Goal: Information Seeking & Learning: Learn about a topic

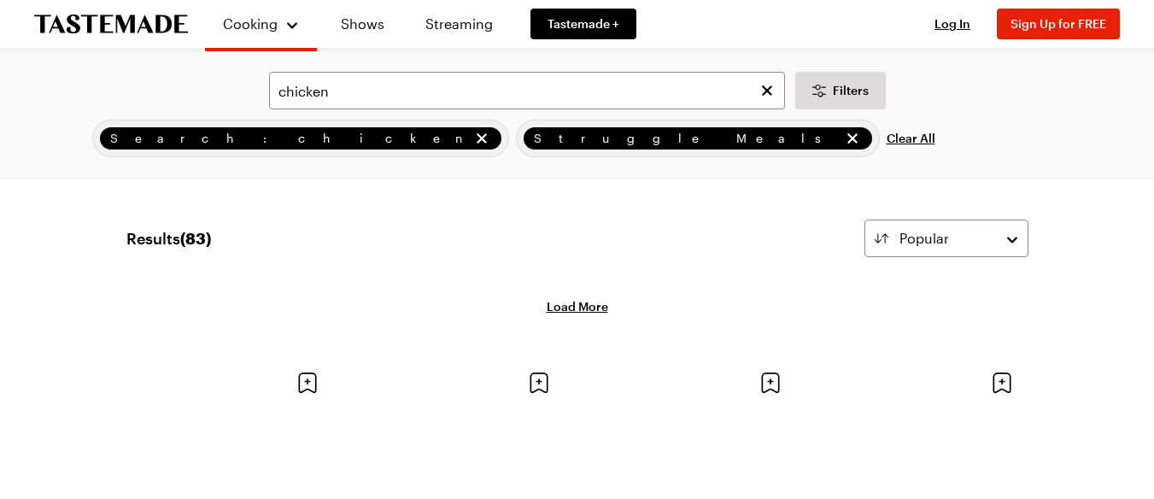
scroll to position [2974, 0]
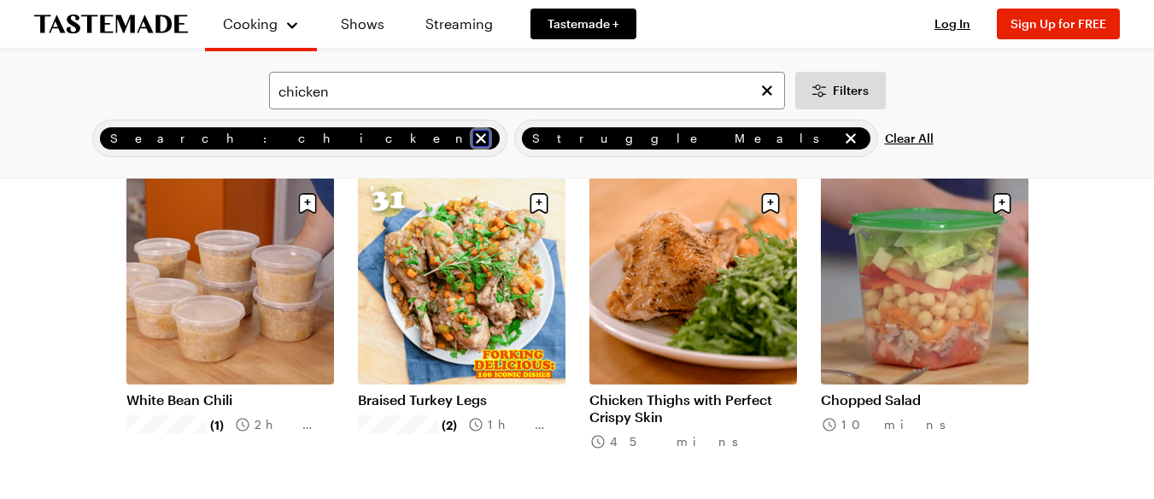
click at [472, 138] on icon "remove Search: chicken" at bounding box center [480, 138] width 17 height 17
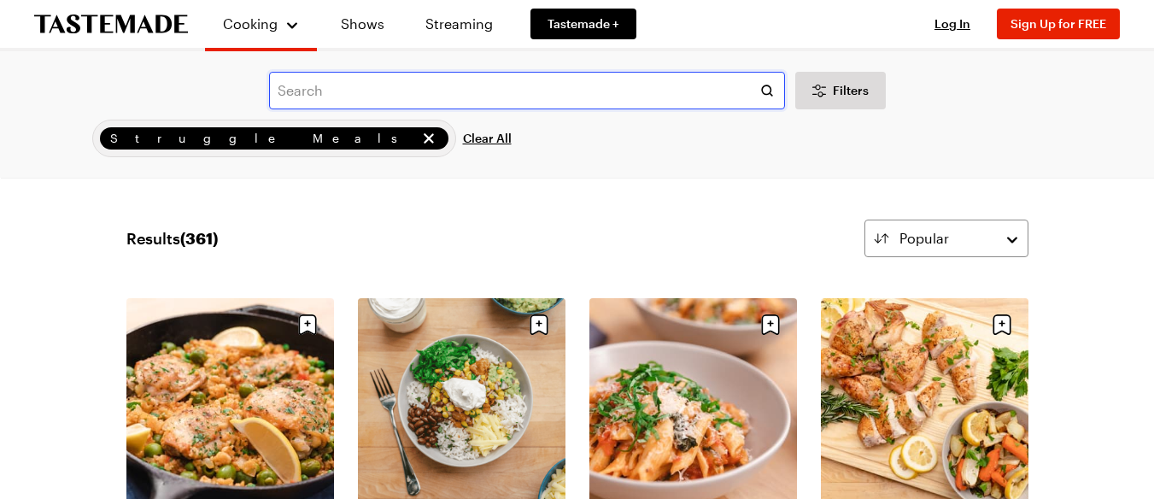
click at [541, 97] on input "text" at bounding box center [527, 91] width 516 height 38
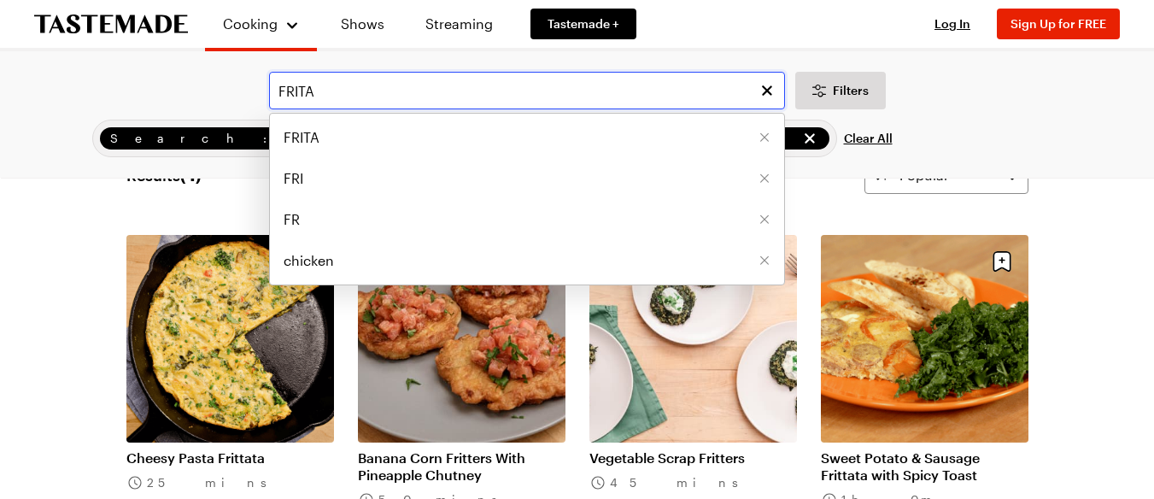
scroll to position [57, 0]
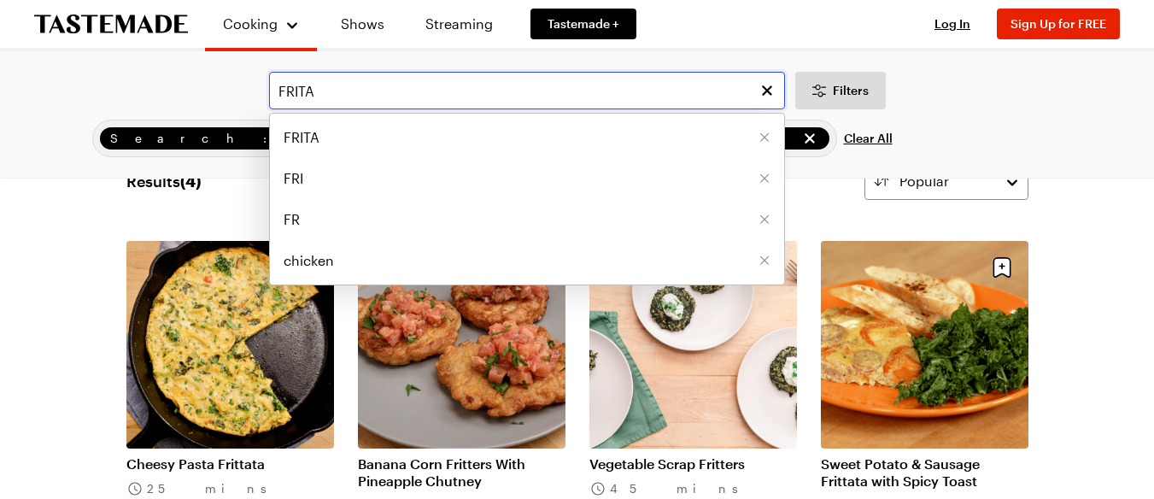
type input "FRITA"
click at [238, 455] on link "Cheesy Pasta Frittata" at bounding box center [230, 463] width 208 height 17
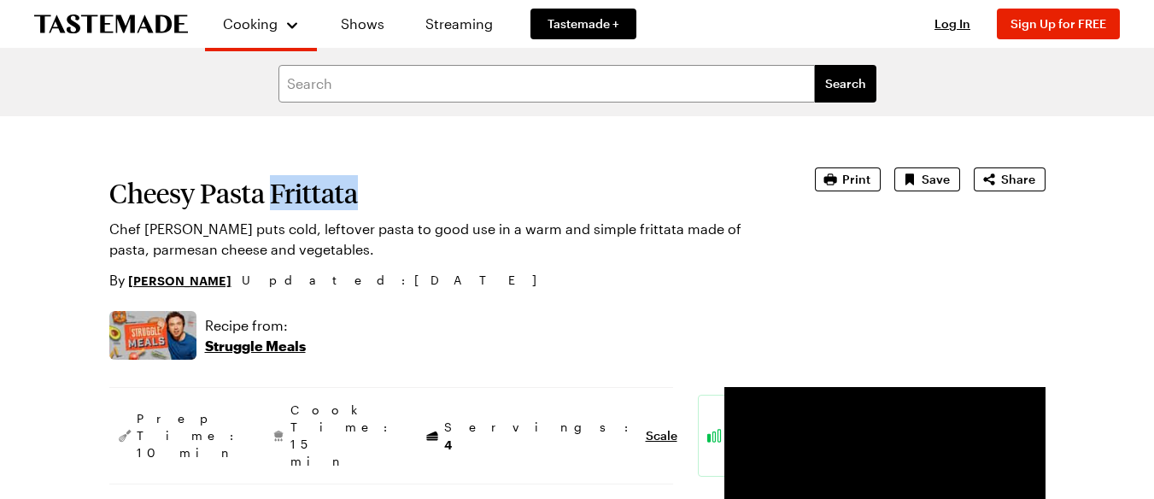
drag, startPoint x: 268, startPoint y: 196, endPoint x: 389, endPoint y: 195, distance: 120.4
click at [389, 195] on h1 "Cheesy Pasta Frittata" at bounding box center [438, 193] width 658 height 31
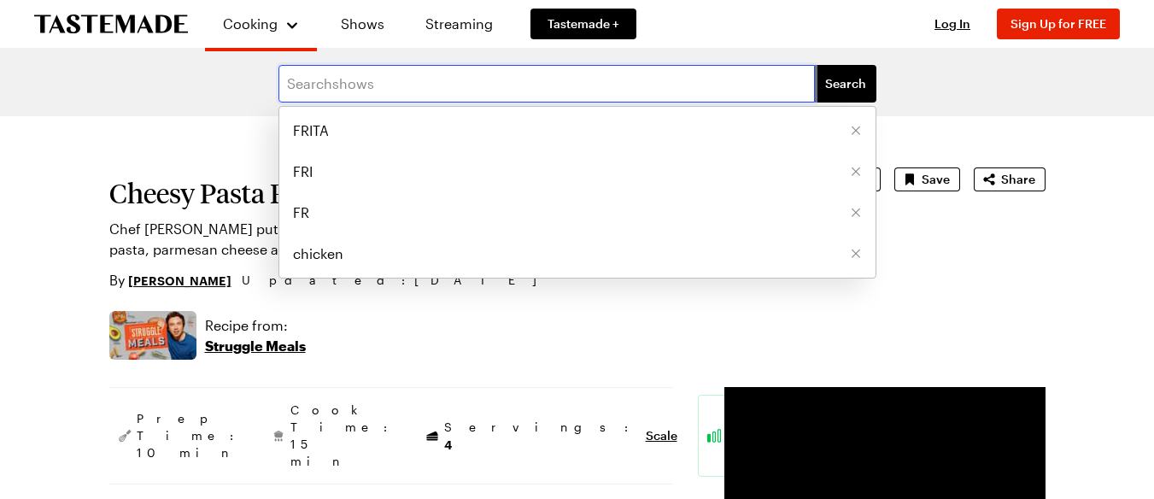
click at [452, 89] on input "text" at bounding box center [546, 84] width 536 height 38
type input "OMLETTE"
click at [815, 65] on button "Search" at bounding box center [845, 84] width 61 height 38
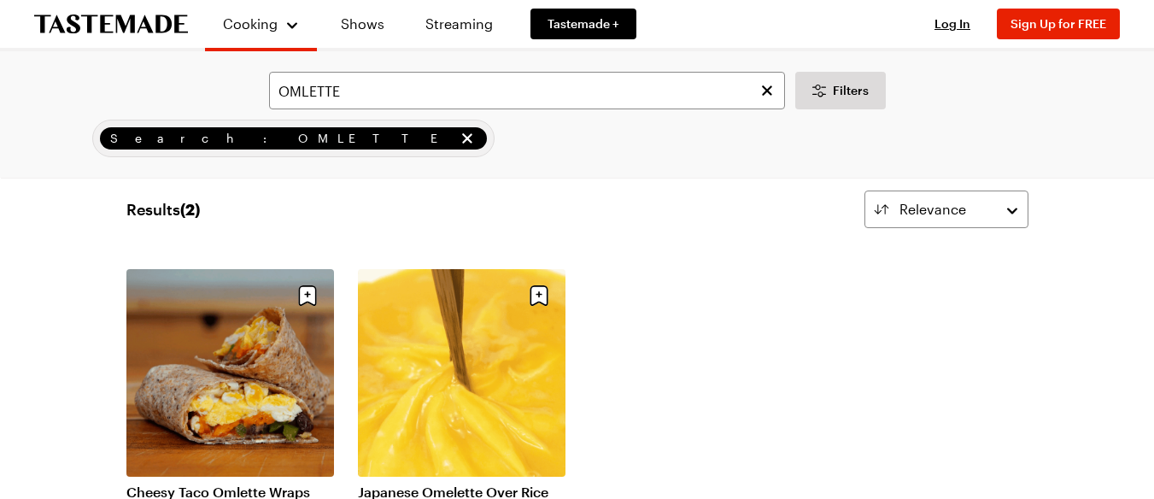
scroll to position [57, 0]
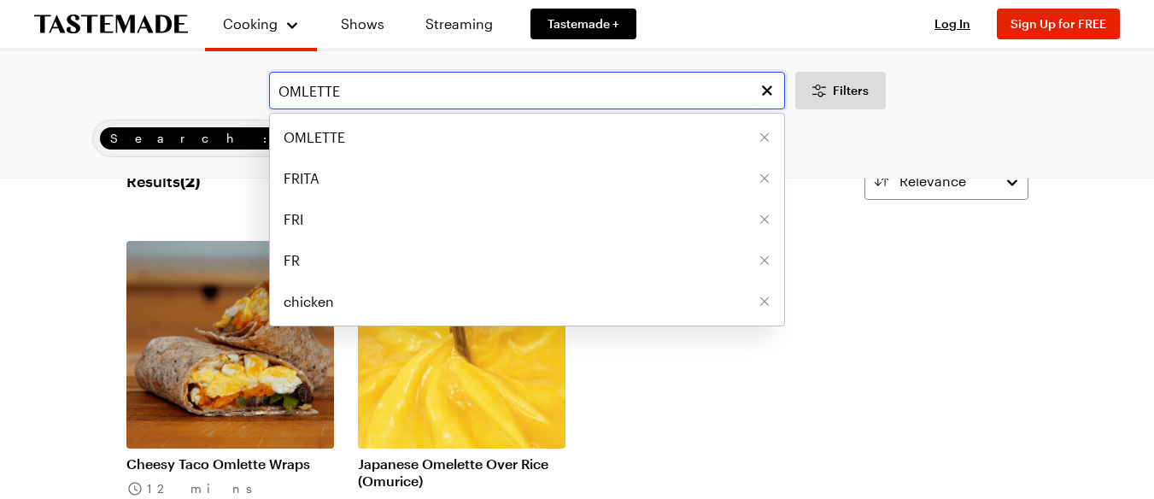
click at [300, 87] on input "OMLETTE" at bounding box center [527, 91] width 516 height 38
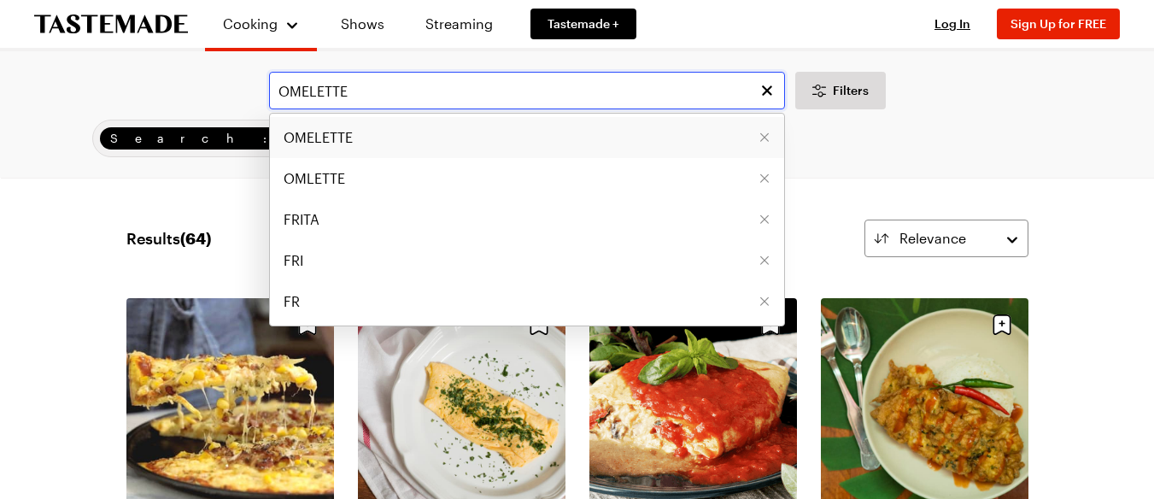
type input "OMELETTE"
click at [338, 138] on span "OMELETTE" at bounding box center [318, 137] width 69 height 20
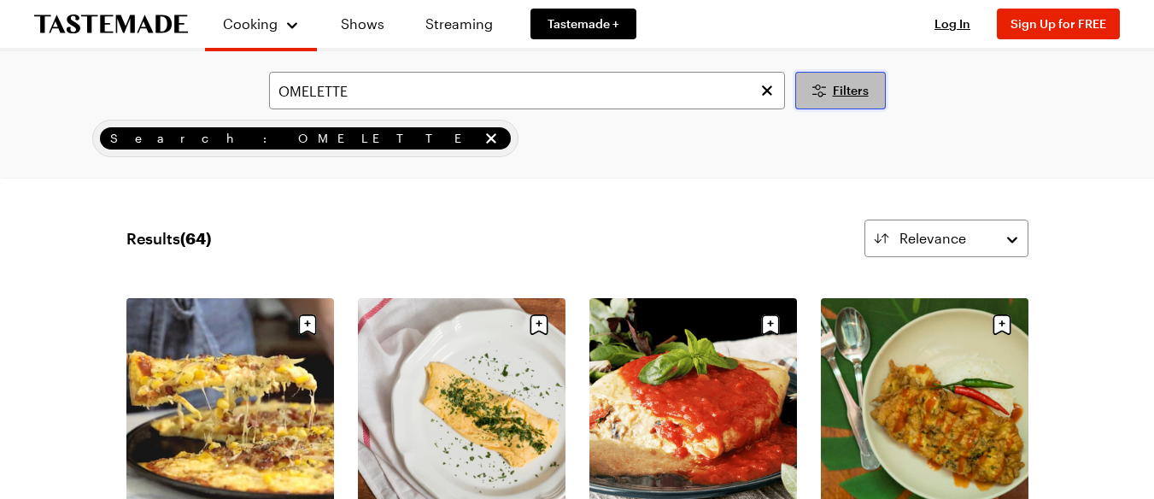
click at [848, 89] on span "Filters" at bounding box center [851, 90] width 36 height 17
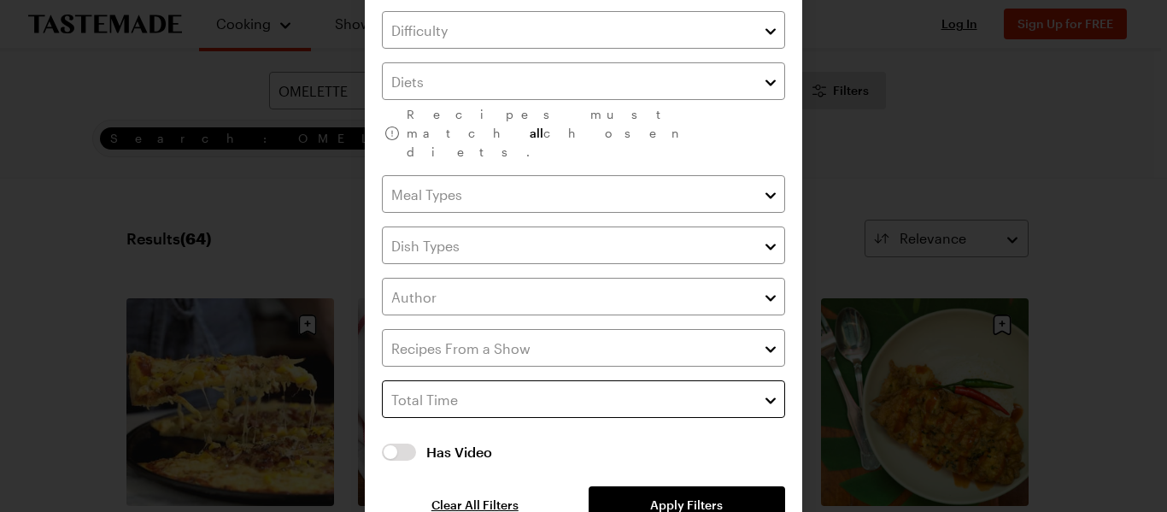
scroll to position [122, 0]
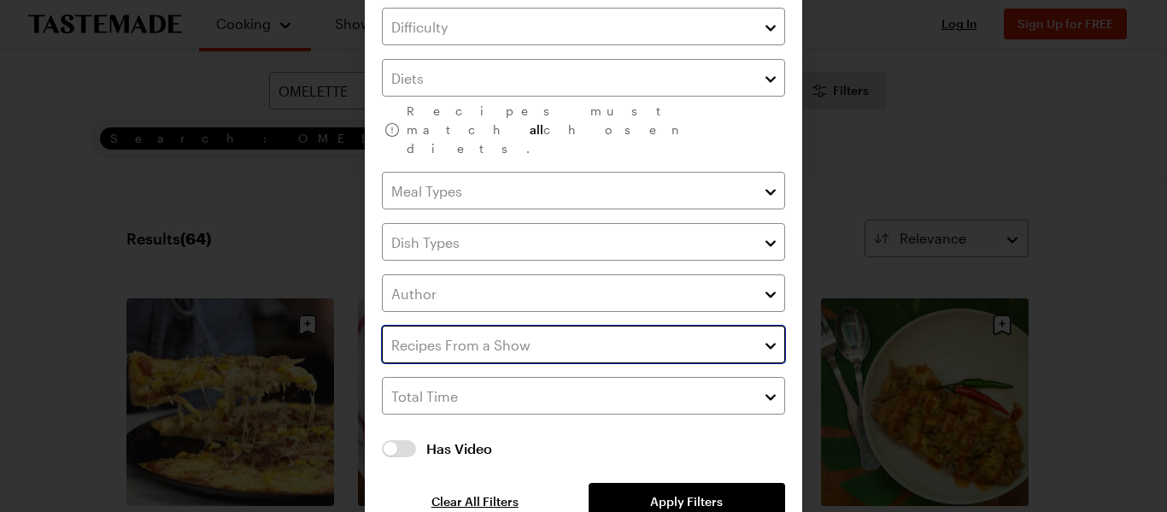
click at [606, 325] on input "text" at bounding box center [583, 344] width 403 height 38
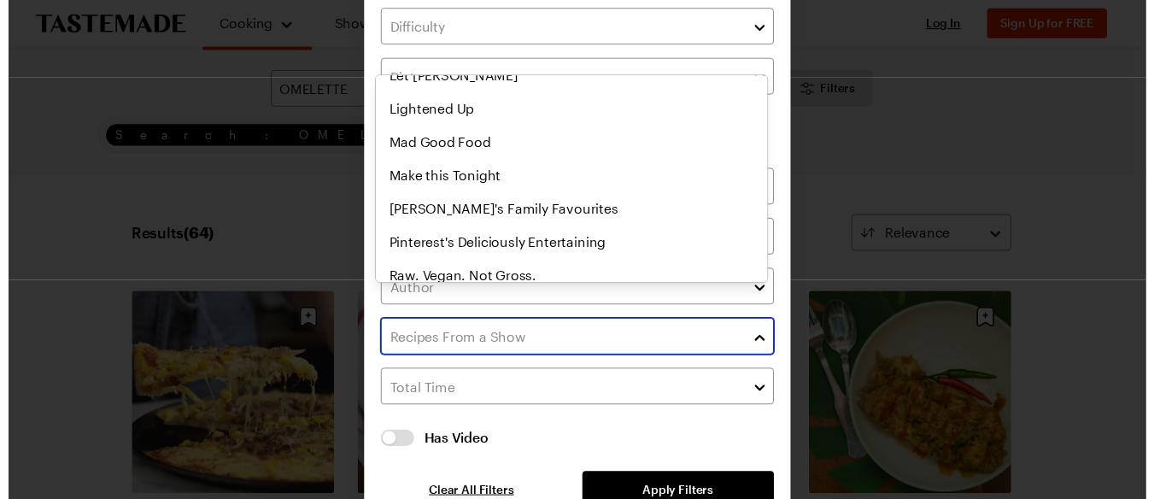
scroll to position [987, 0]
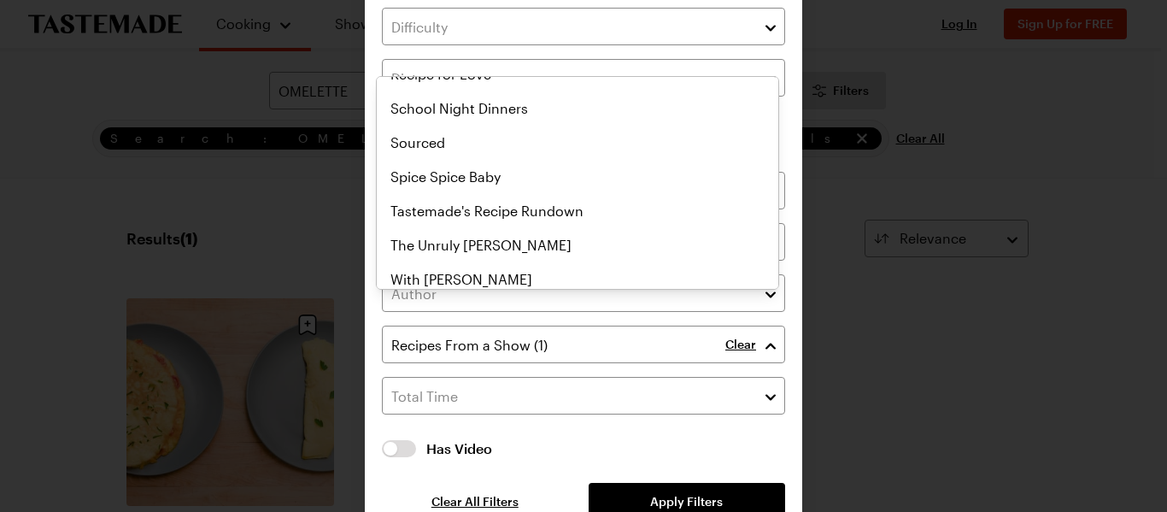
click at [18, 221] on div "Filters Recipes must match all chosen diets. Clear Has Video Has Video Clear Al…" at bounding box center [583, 213] width 1167 height 670
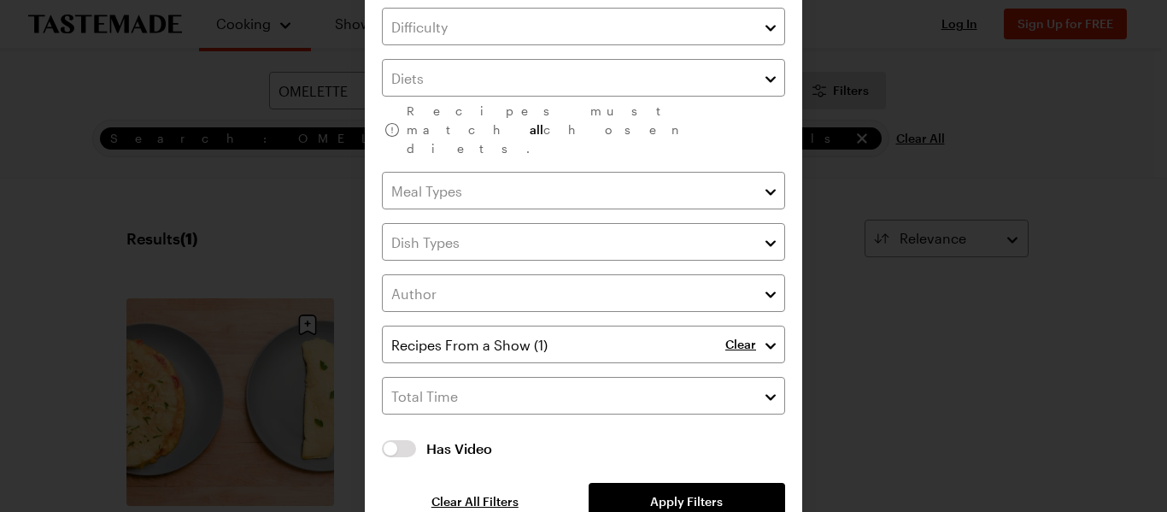
click at [875, 26] on div at bounding box center [583, 256] width 1167 height 512
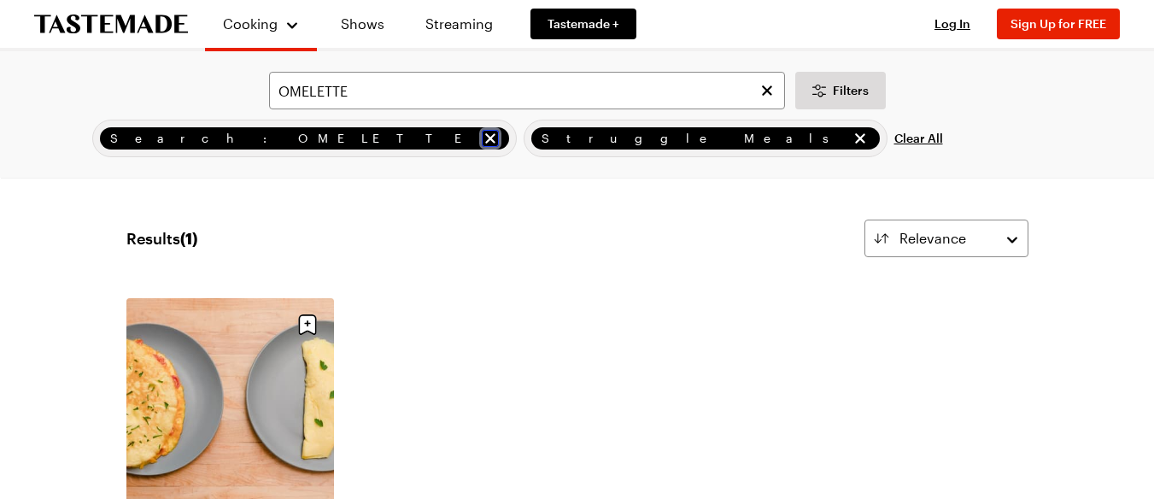
click at [482, 137] on icon "remove Search: OMELETTE" at bounding box center [490, 138] width 17 height 17
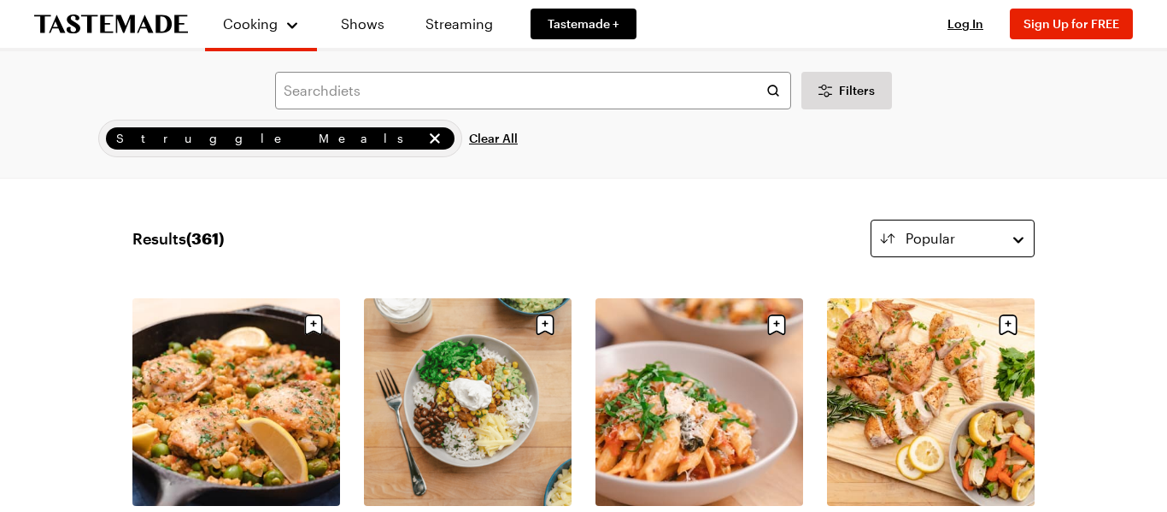
click at [1008, 231] on button "Popular" at bounding box center [952, 239] width 164 height 38
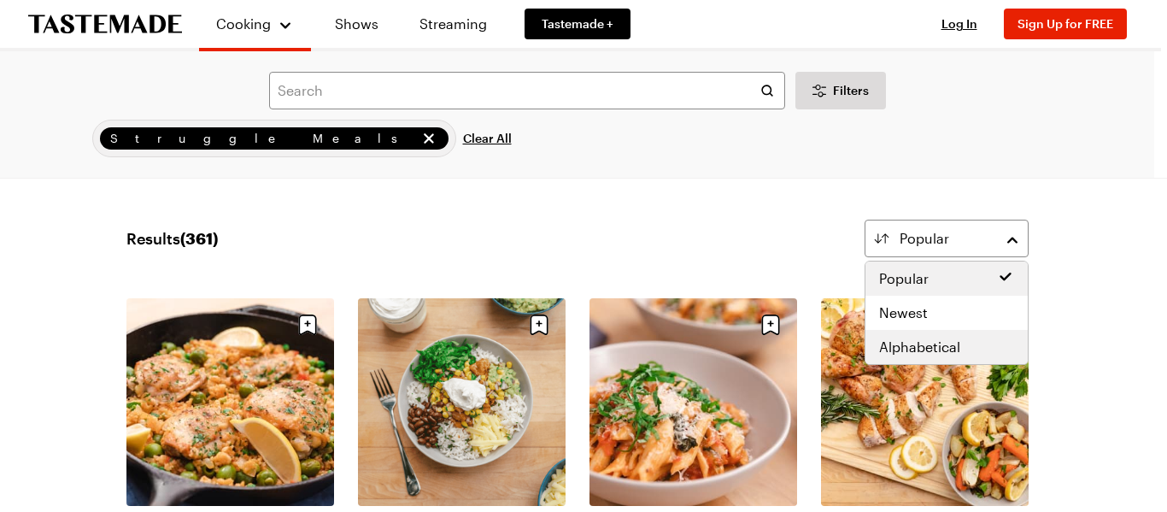
click at [928, 345] on span "Alphabetical" at bounding box center [919, 347] width 81 height 20
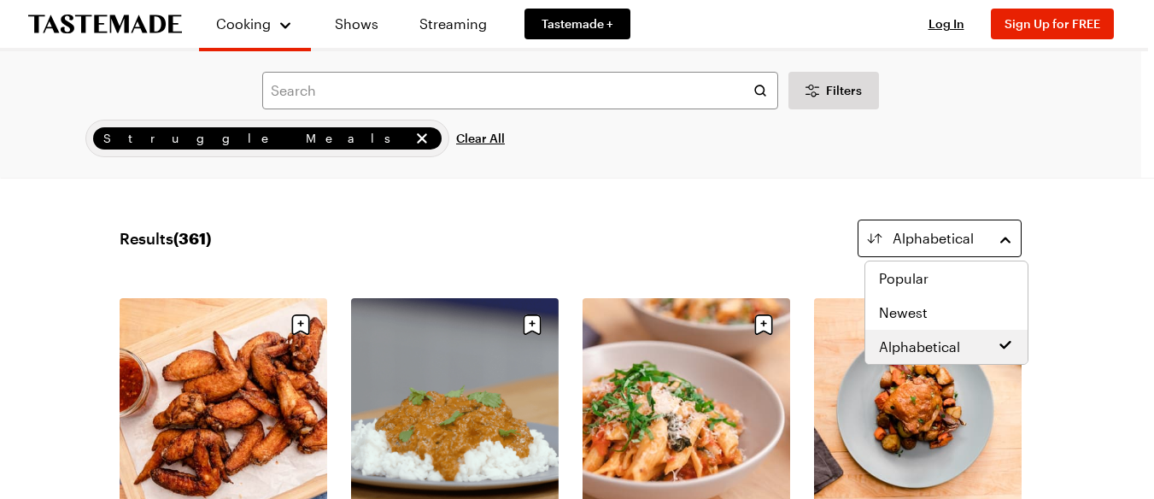
click at [955, 239] on span "Alphabetical" at bounding box center [933, 238] width 81 height 20
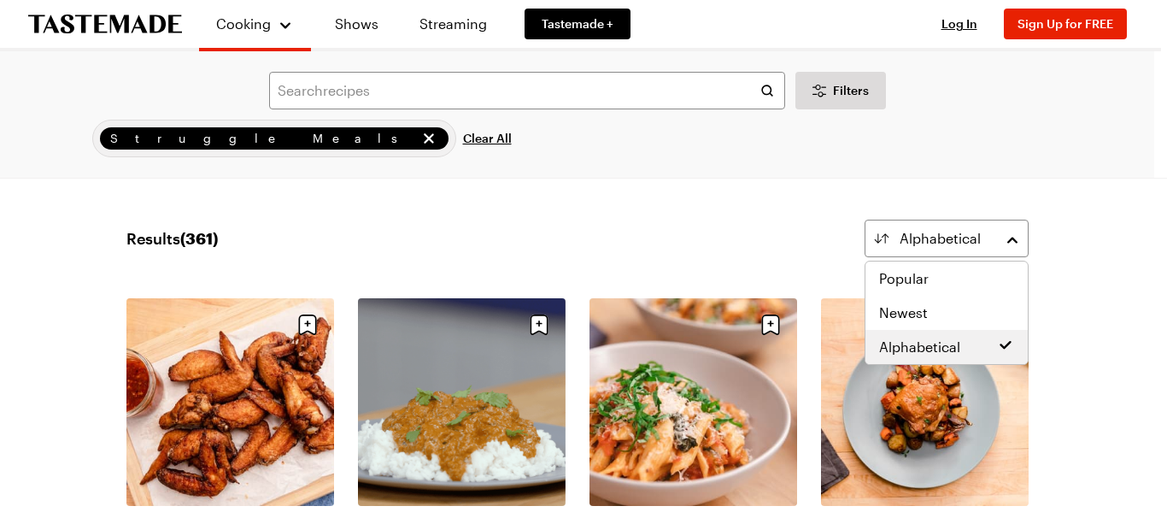
click at [939, 349] on span "Alphabetical" at bounding box center [919, 347] width 81 height 20
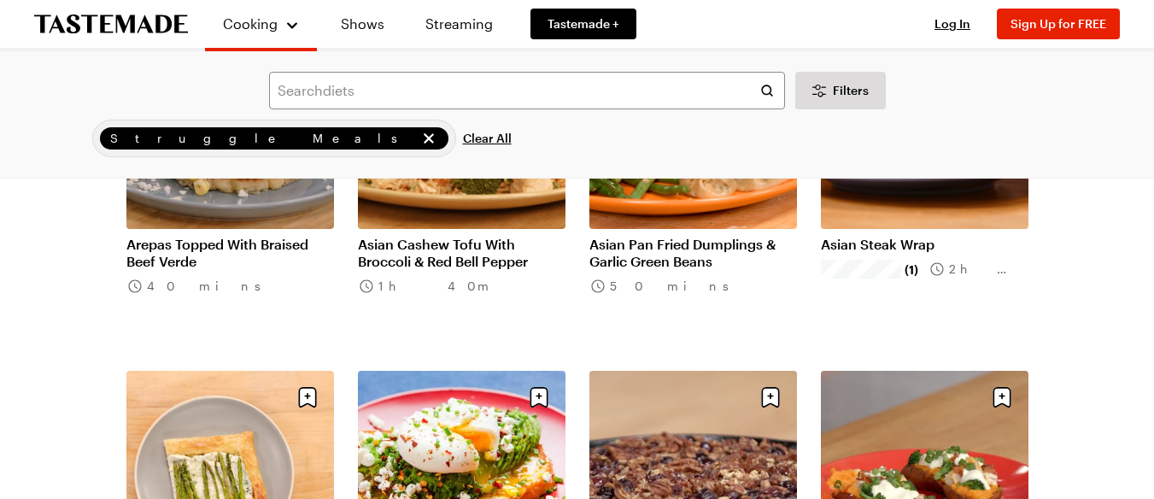
scroll to position [911, 0]
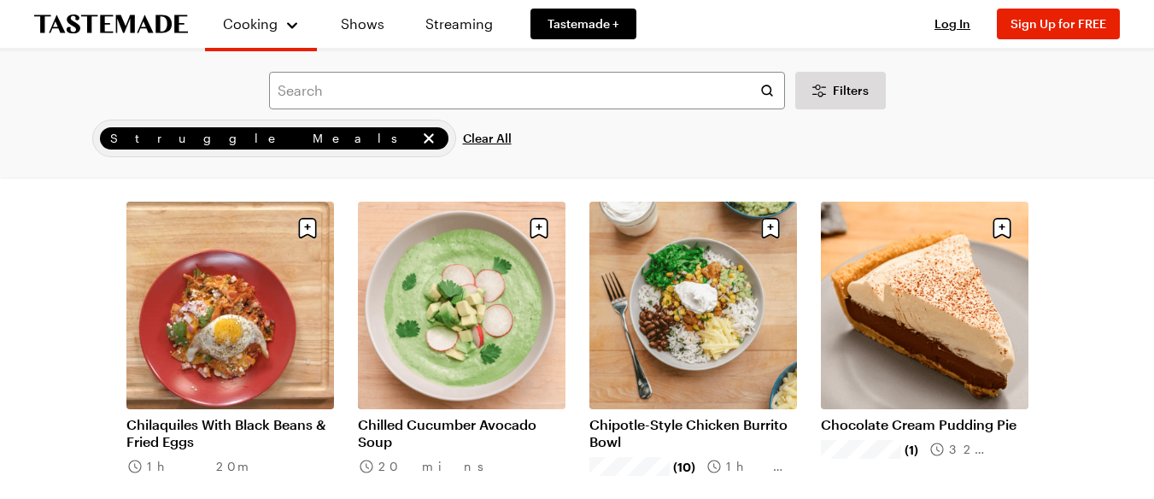
scroll to position [7945, 0]
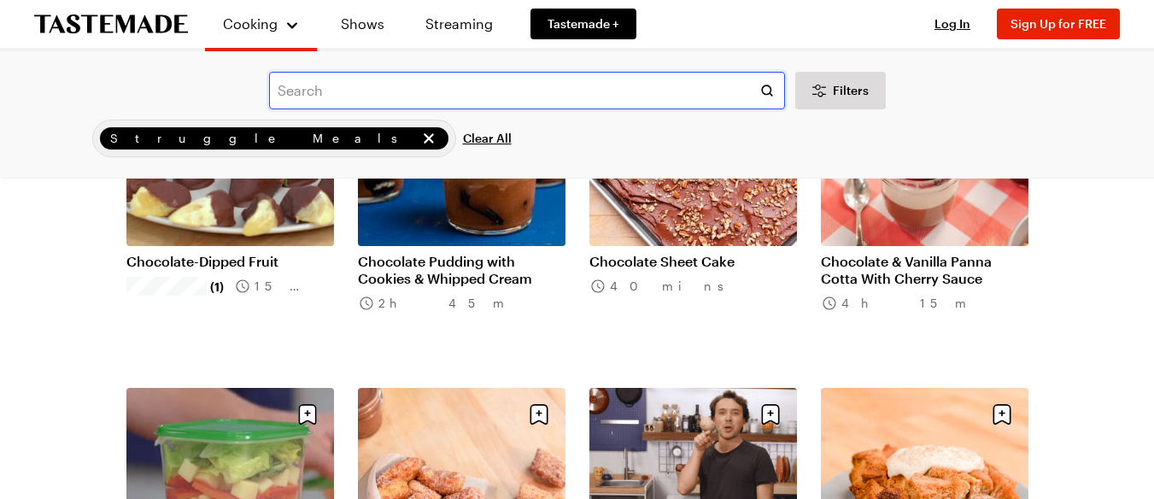
click at [337, 97] on input "text" at bounding box center [527, 91] width 516 height 38
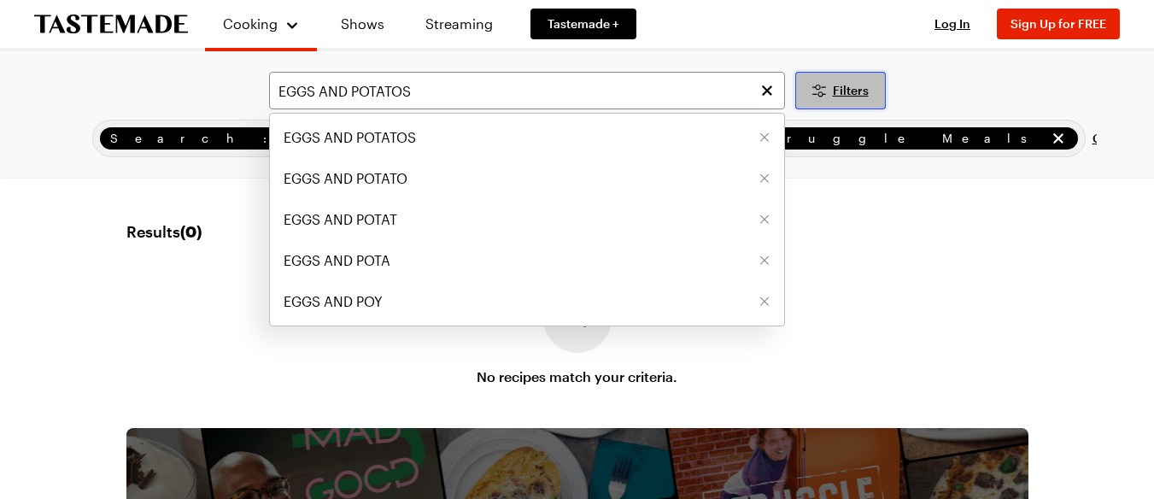
click at [858, 88] on span "Filters" at bounding box center [851, 90] width 36 height 17
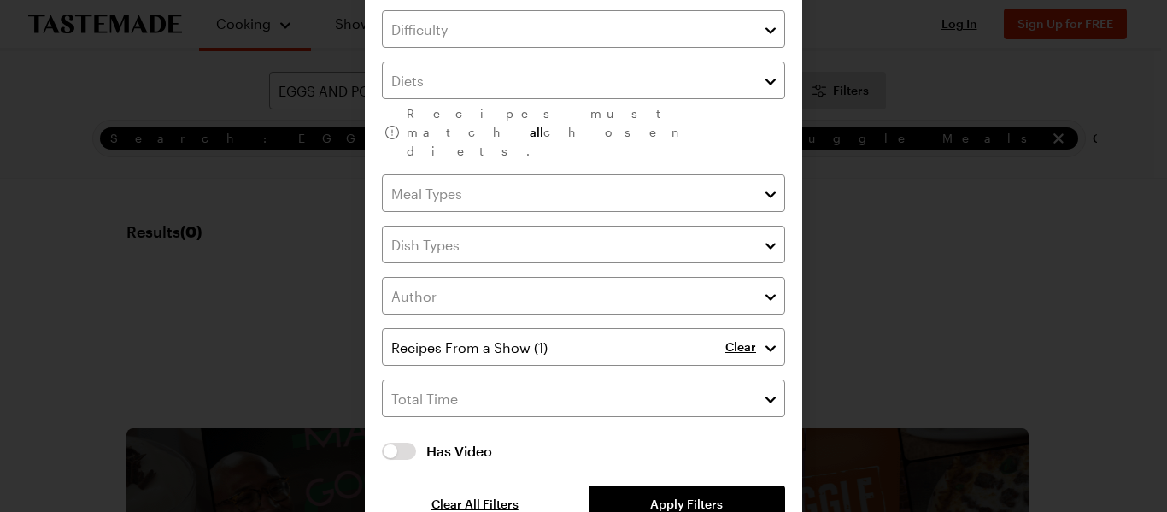
scroll to position [122, 0]
click at [745, 337] on p "Clear" at bounding box center [740, 344] width 31 height 15
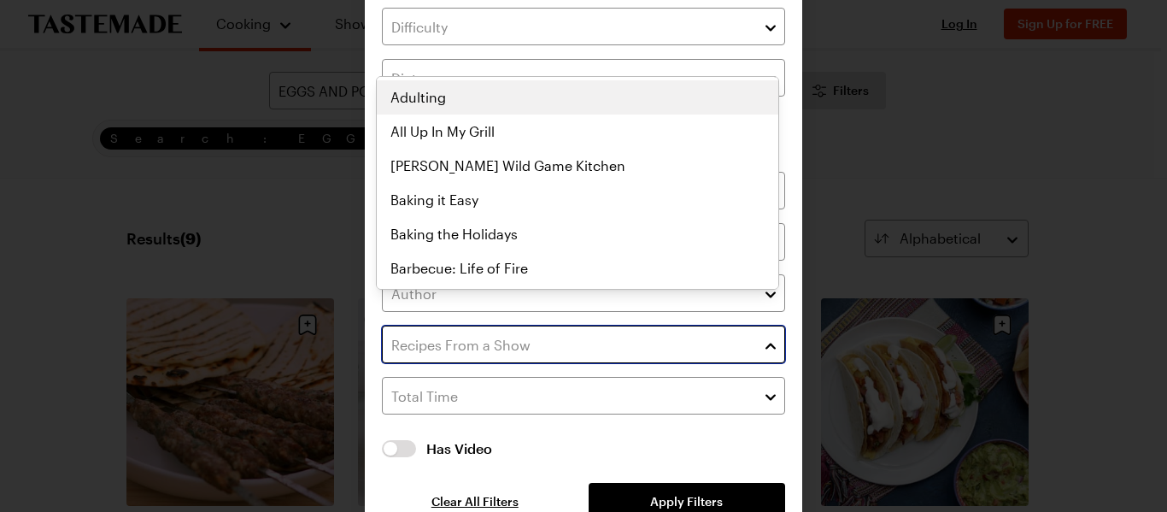
click at [593, 325] on input "text" at bounding box center [583, 344] width 403 height 38
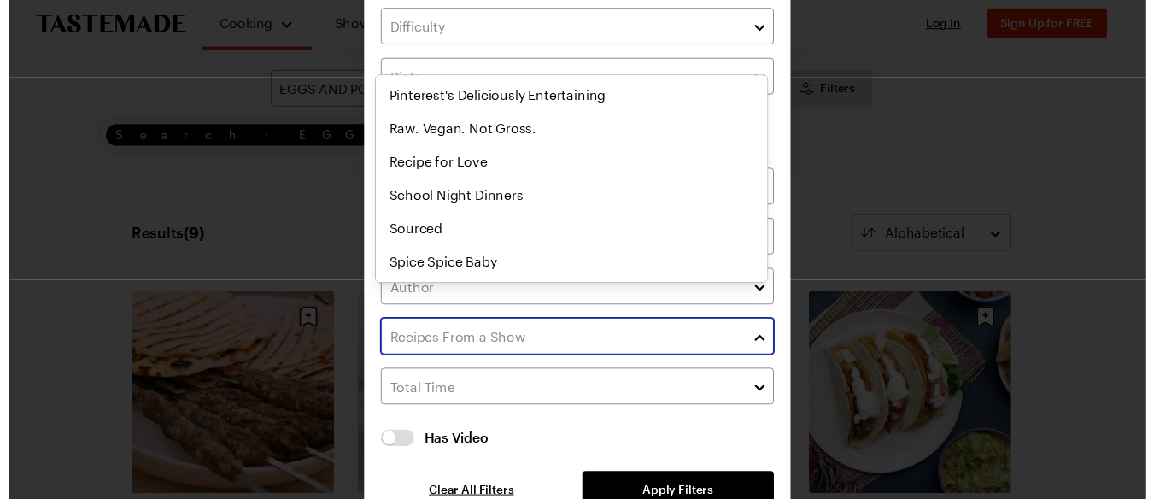
scroll to position [987, 0]
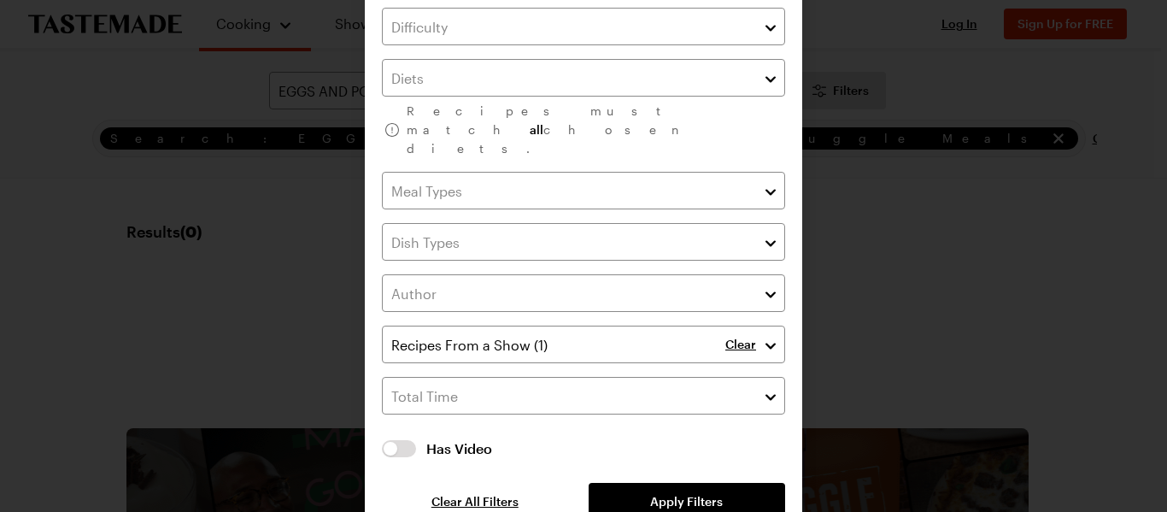
click at [65, 211] on div "Filters Recipes must match all chosen diets. Clear Has Video Has Video Clear Al…" at bounding box center [583, 213] width 1167 height 670
click at [65, 211] on div at bounding box center [583, 256] width 1167 height 512
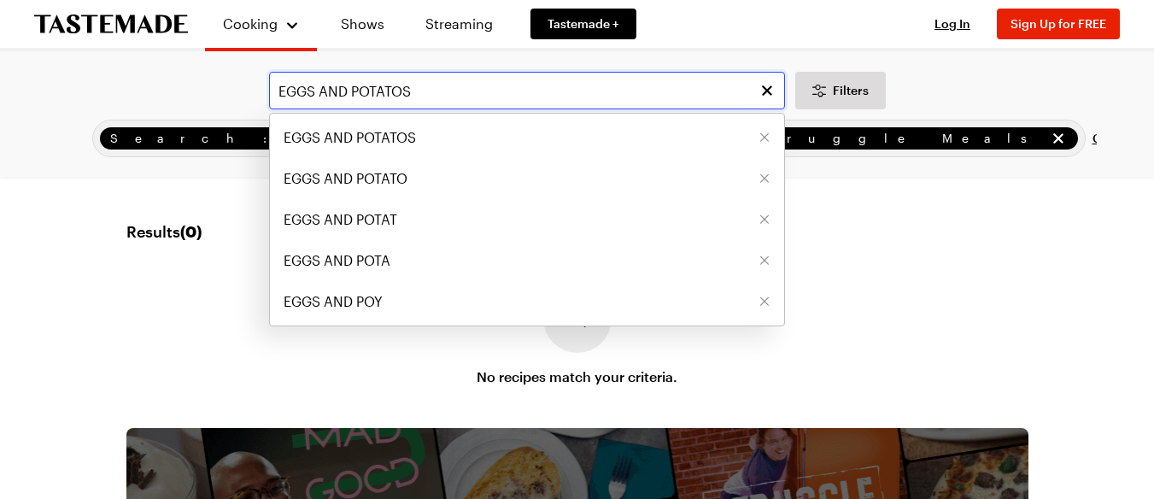
drag, startPoint x: 319, startPoint y: 87, endPoint x: 433, endPoint y: 93, distance: 114.6
click at [433, 93] on input "EGGS AND POTATOS" at bounding box center [527, 91] width 516 height 38
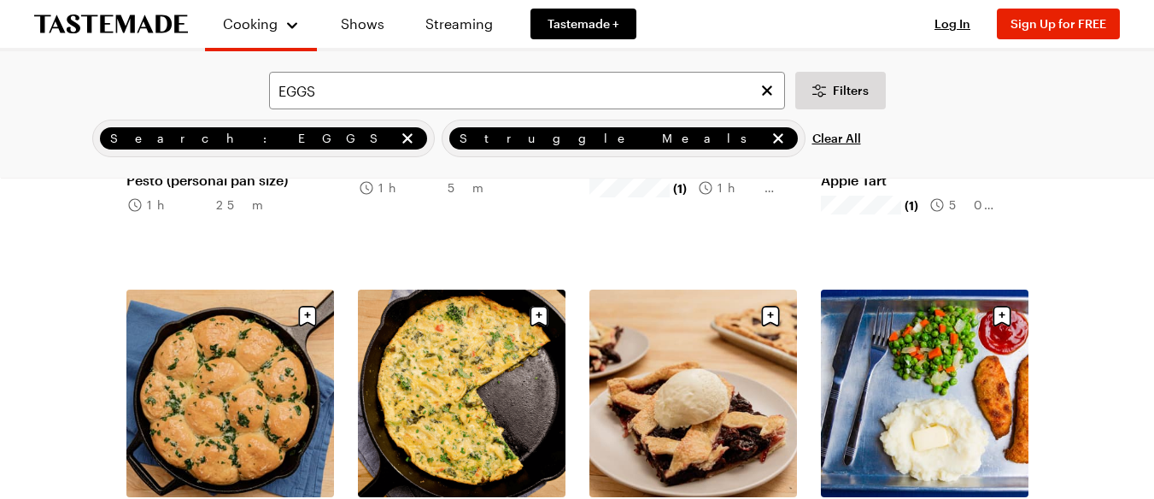
scroll to position [1879, 0]
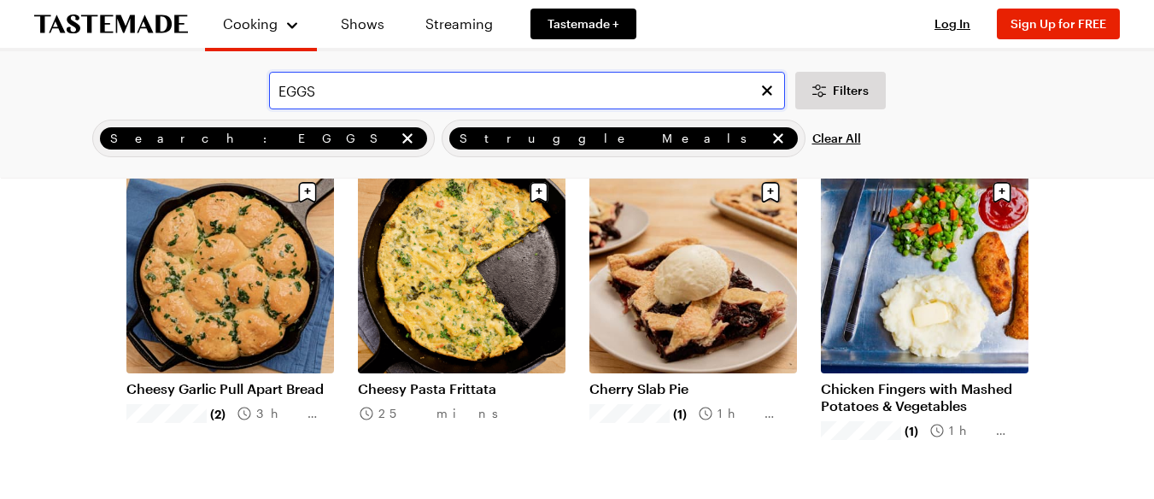
drag, startPoint x: 964, startPoint y: 0, endPoint x: 278, endPoint y: 85, distance: 692.0
click at [278, 85] on input "EGGS" at bounding box center [527, 91] width 516 height 38
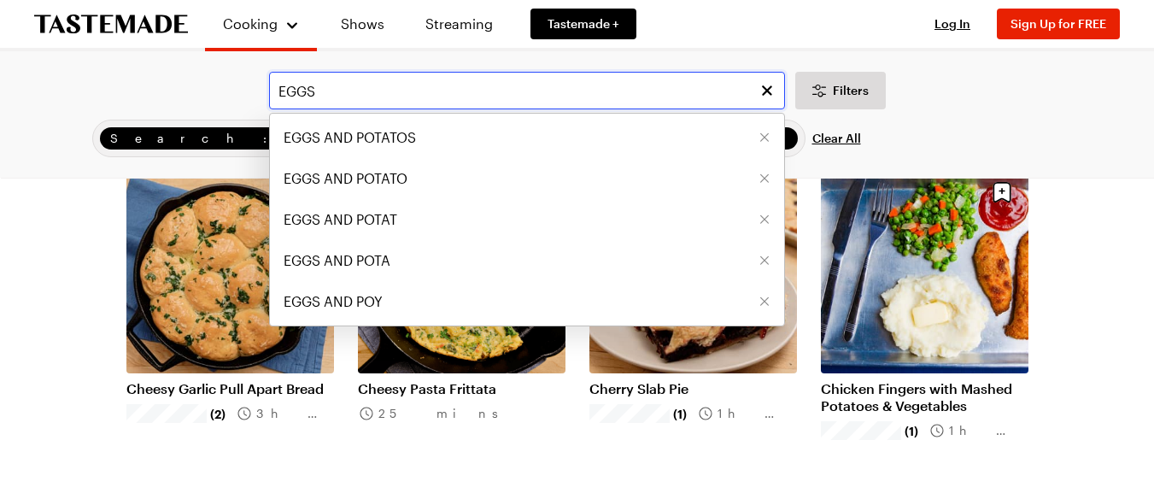
drag, startPoint x: 275, startPoint y: 87, endPoint x: 353, endPoint y: 97, distance: 78.4
click at [353, 97] on input "EGGS" at bounding box center [527, 91] width 516 height 38
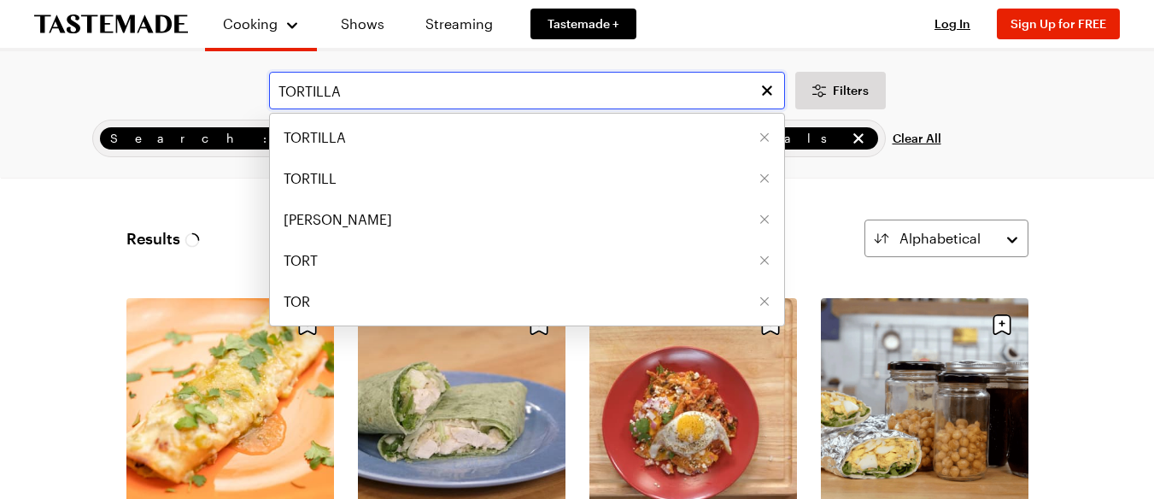
type input "TORTILLA"
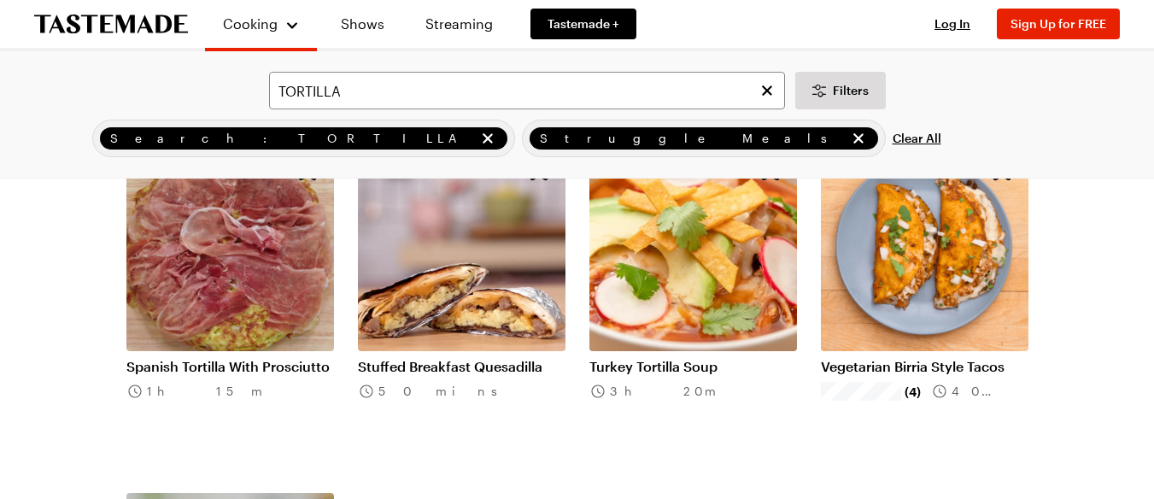
scroll to position [1196, 0]
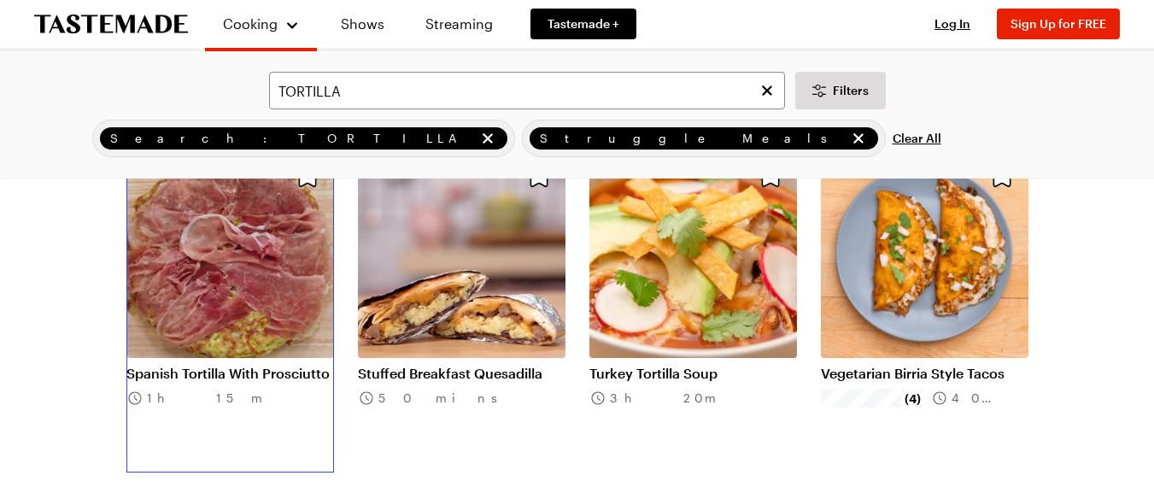
click at [254, 365] on link "Spanish Tortilla With Prosciutto" at bounding box center [230, 373] width 208 height 17
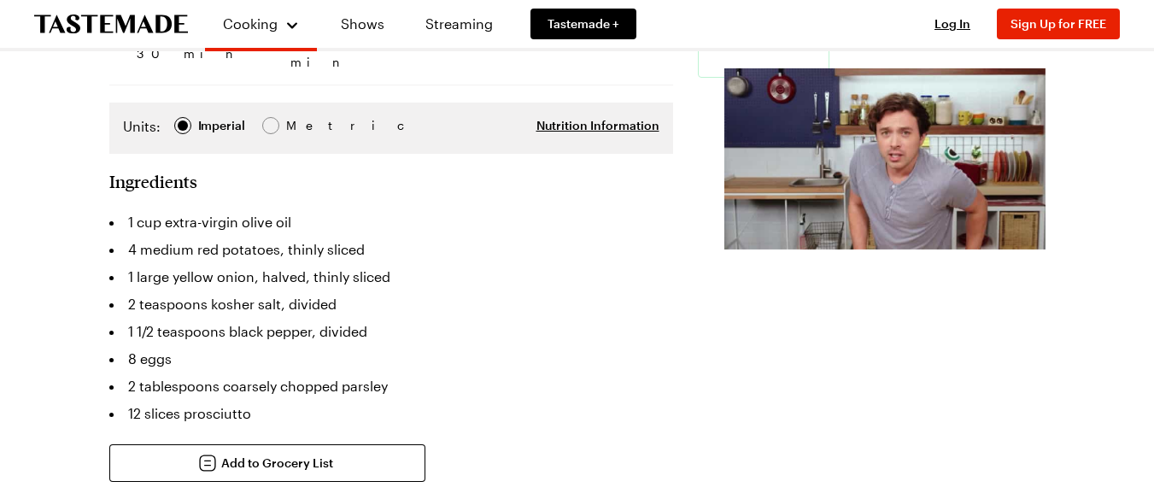
scroll to position [114, 0]
